Goal: Navigation & Orientation: Find specific page/section

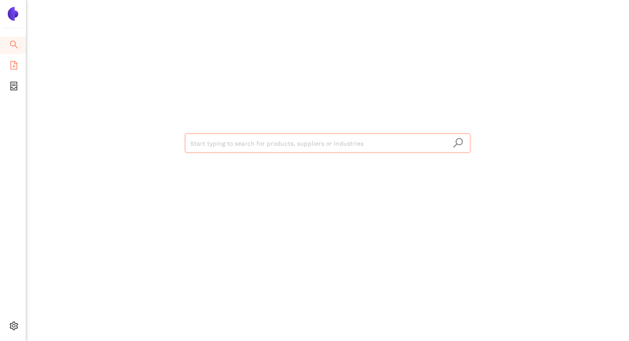
click at [12, 64] on icon "file-add" at bounding box center [14, 65] width 9 height 9
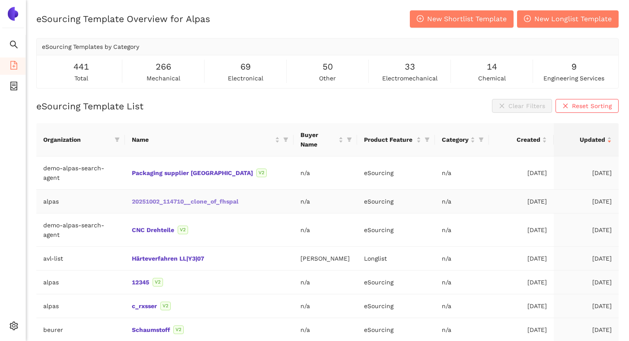
click at [0, 0] on link "20251002_114710__clone_of_fhspal" at bounding box center [0, 0] width 0 height 0
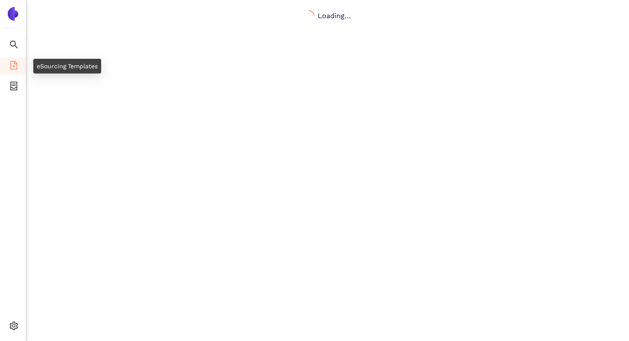
click at [14, 66] on icon "file-add" at bounding box center [13, 65] width 7 height 9
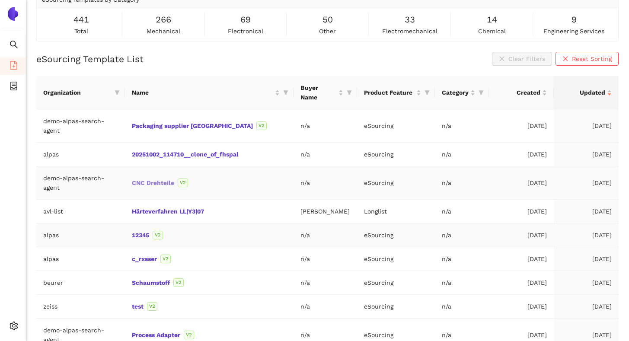
scroll to position [50, 0]
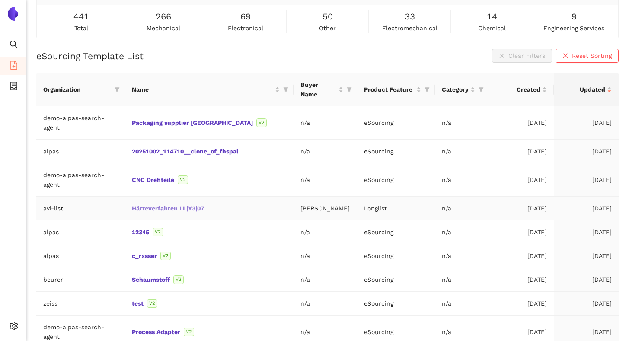
click at [0, 0] on link "Härteverfahren LL|Y3|07" at bounding box center [0, 0] width 0 height 0
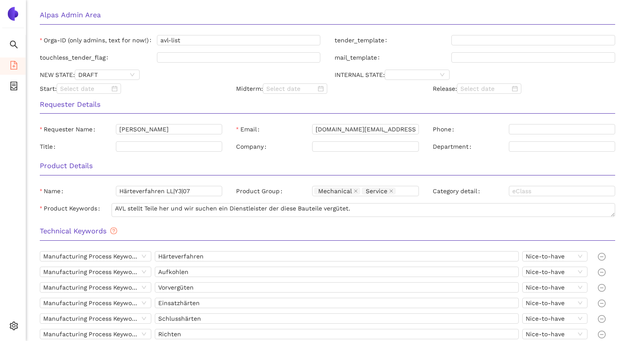
scroll to position [40, 0]
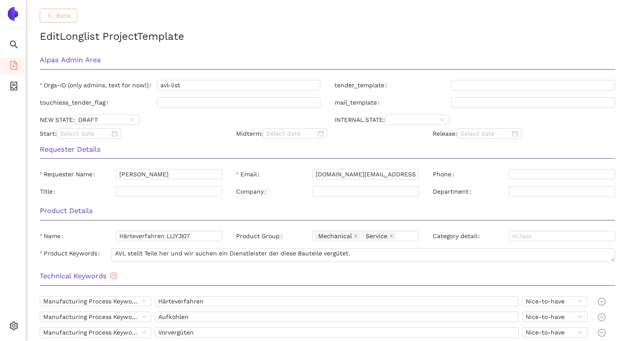
click at [67, 20] on span "Back" at bounding box center [63, 16] width 14 height 10
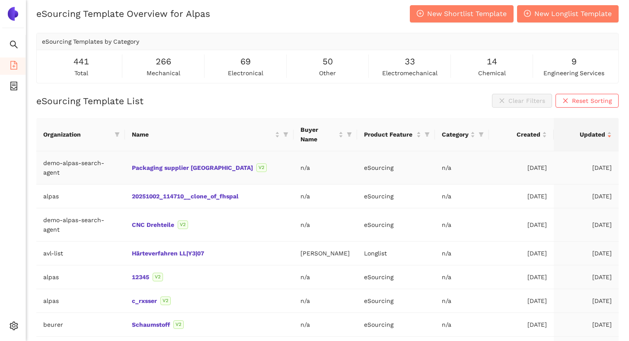
scroll to position [50, 0]
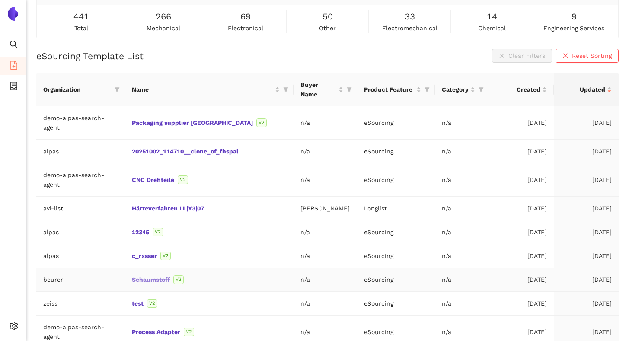
click at [0, 0] on link "Schaumstoff" at bounding box center [0, 0] width 0 height 0
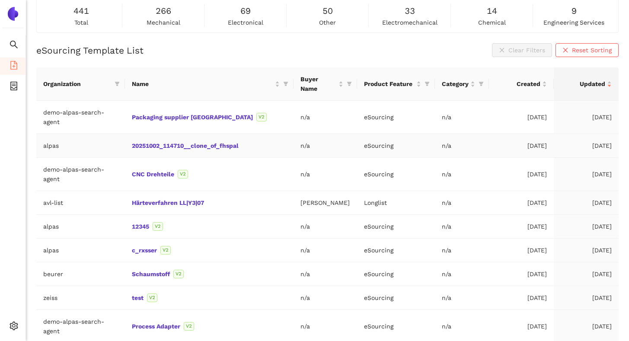
scroll to position [57, 0]
click at [0, 0] on link "20251002_114710__clone_of_fhspal" at bounding box center [0, 0] width 0 height 0
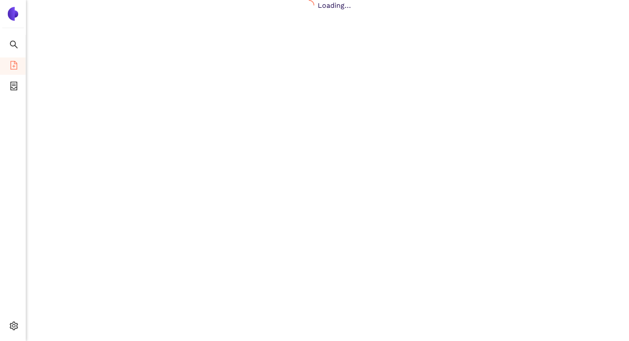
scroll to position [10, 0]
